Goal: Transaction & Acquisition: Purchase product/service

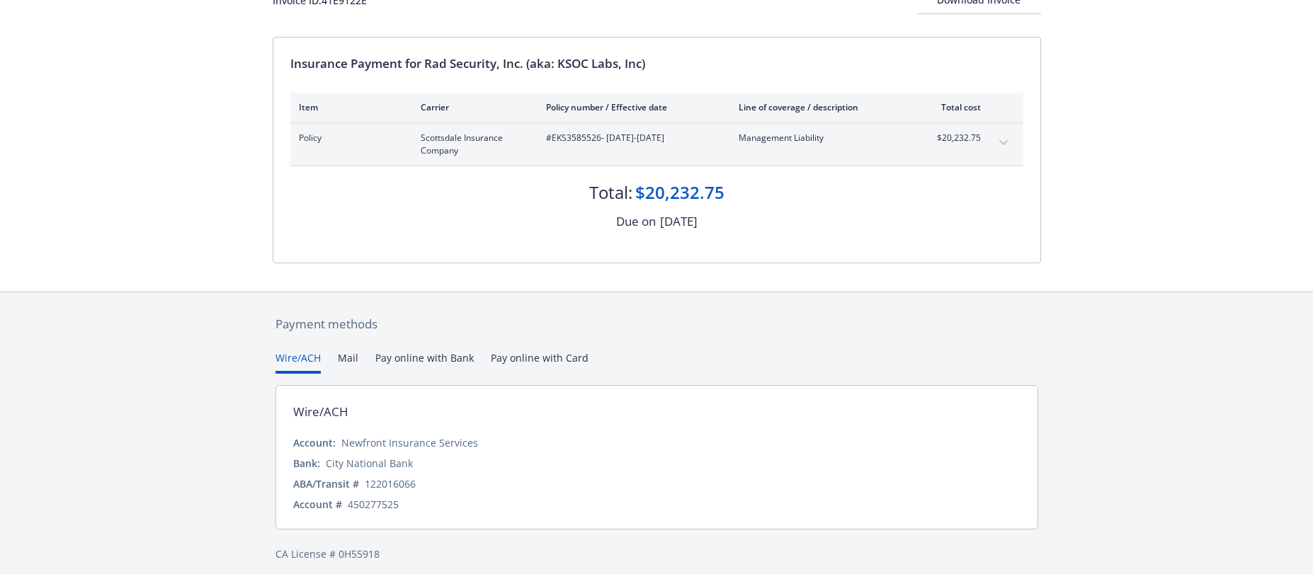
scroll to position [120, 0]
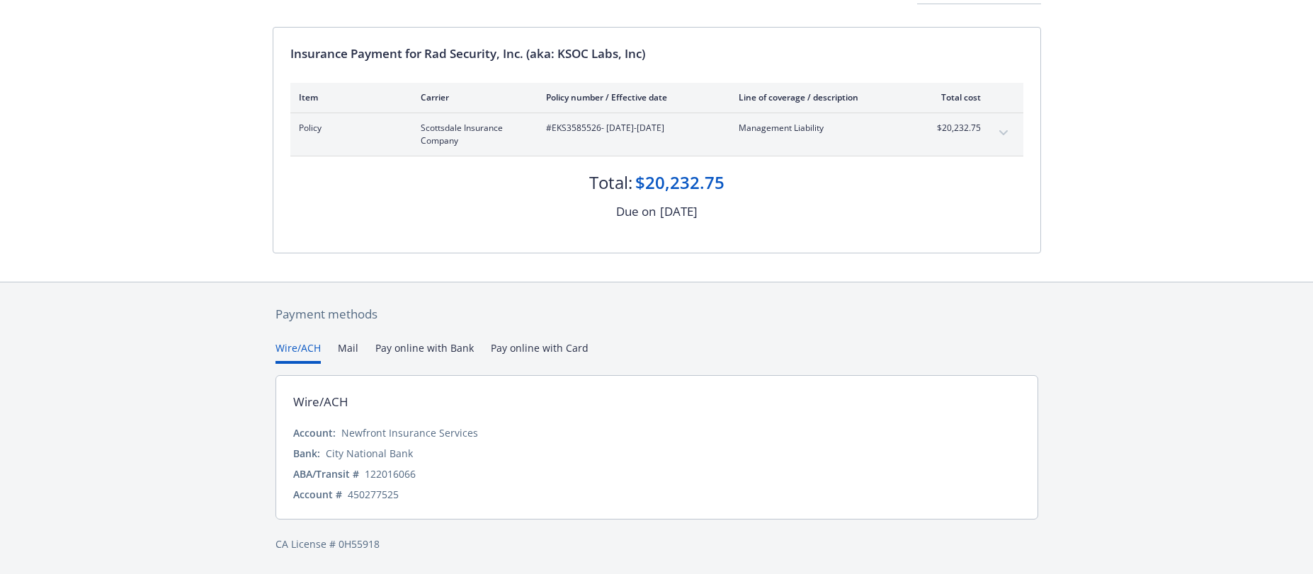
click at [407, 349] on button "Pay online with Bank" at bounding box center [424, 352] width 98 height 23
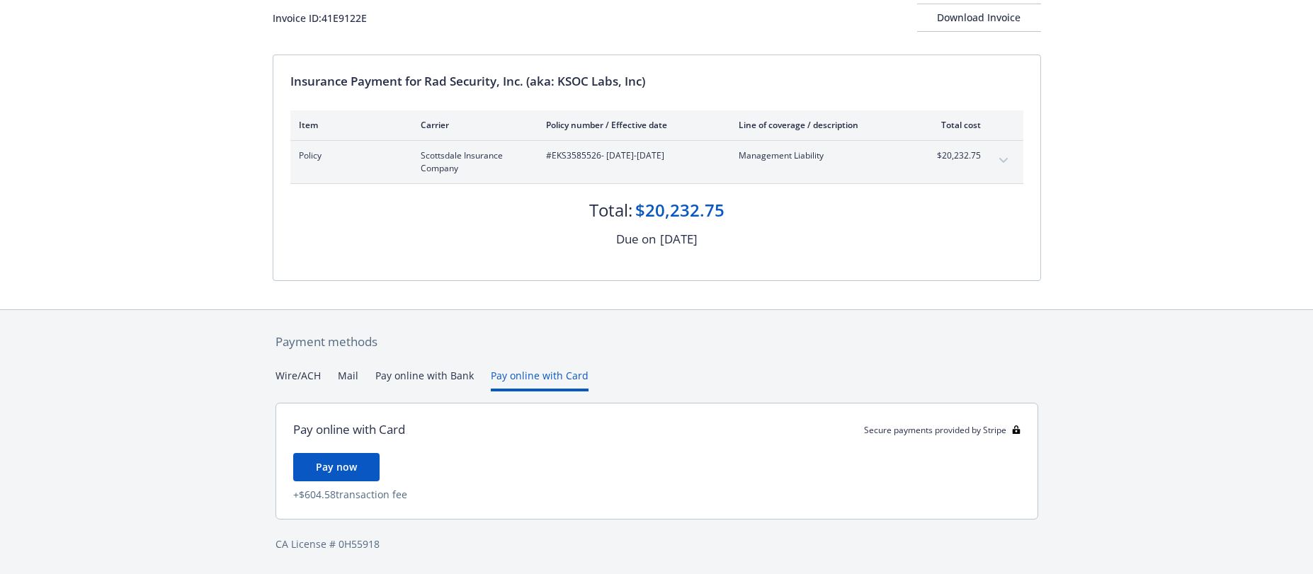
click at [549, 348] on div "Payment methods Wire/ACH Mail Pay online with Bank Pay online with Card Pay onl…" at bounding box center [657, 442] width 768 height 265
click at [418, 382] on button "Pay online with Bank" at bounding box center [424, 379] width 98 height 23
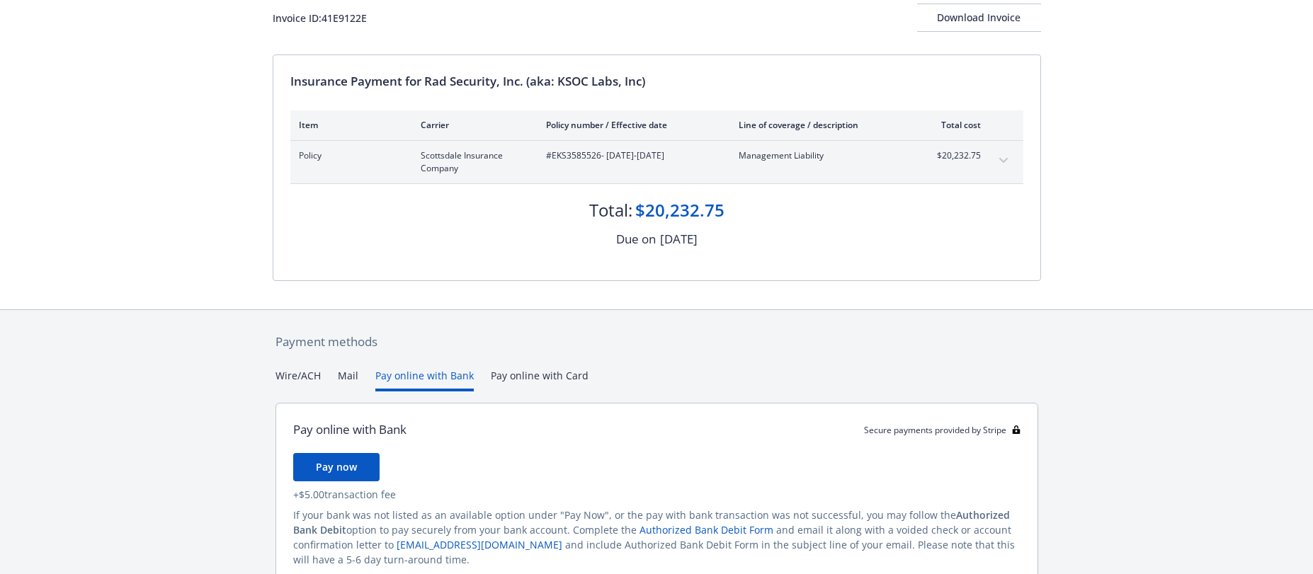
click at [350, 378] on button "Mail" at bounding box center [348, 379] width 21 height 23
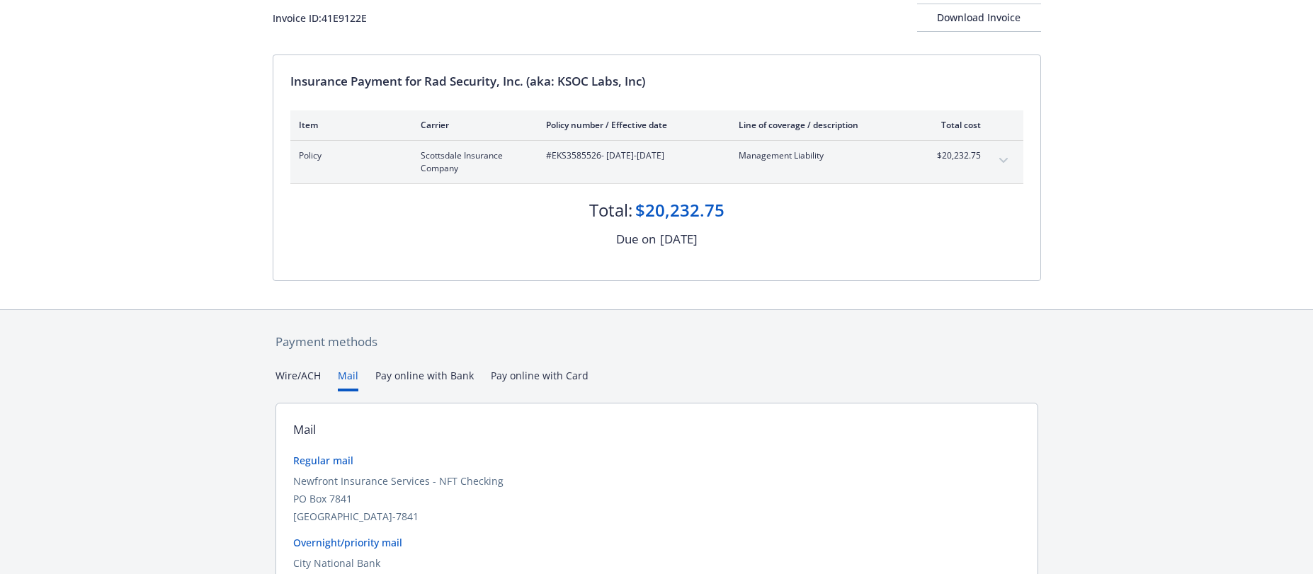
click at [302, 377] on button "Wire/ACH" at bounding box center [297, 379] width 45 height 23
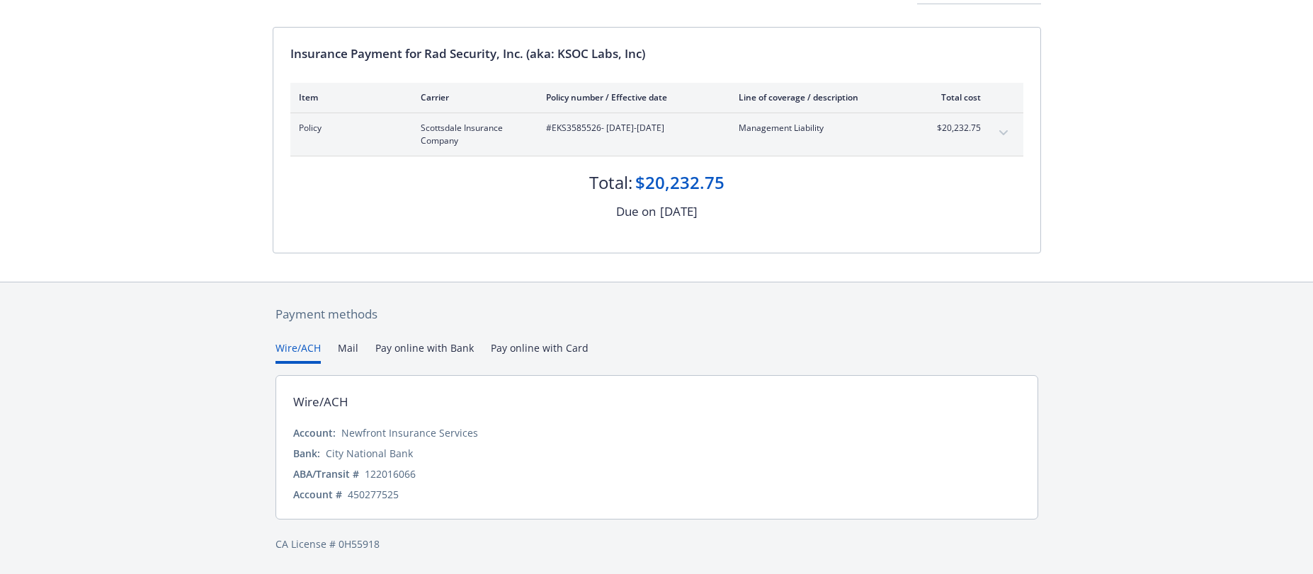
scroll to position [0, 0]
